Goal: Task Accomplishment & Management: Complete application form

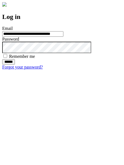
type input "**********"
click at [15, 65] on input "******" at bounding box center [8, 61] width 13 height 5
